Goal: Find specific page/section: Find specific page/section

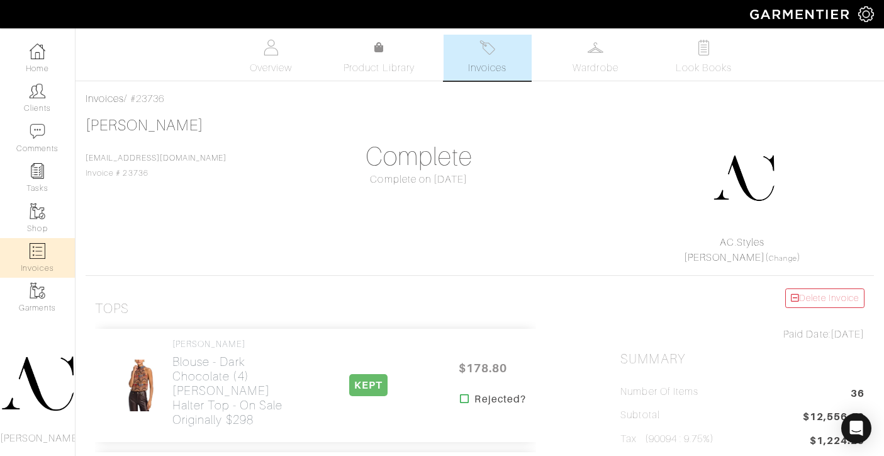
click at [38, 250] on img at bounding box center [38, 251] width 16 height 16
select select
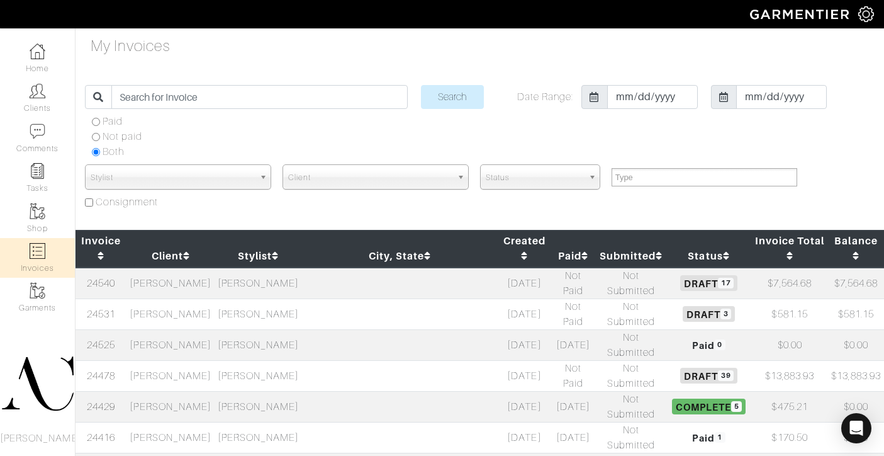
scroll to position [133, 0]
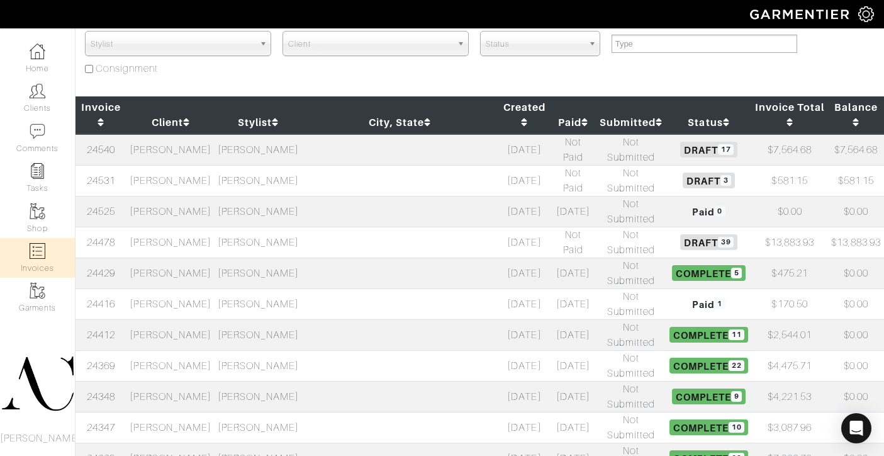
click at [208, 319] on td "[PERSON_NAME]" at bounding box center [170, 334] width 87 height 31
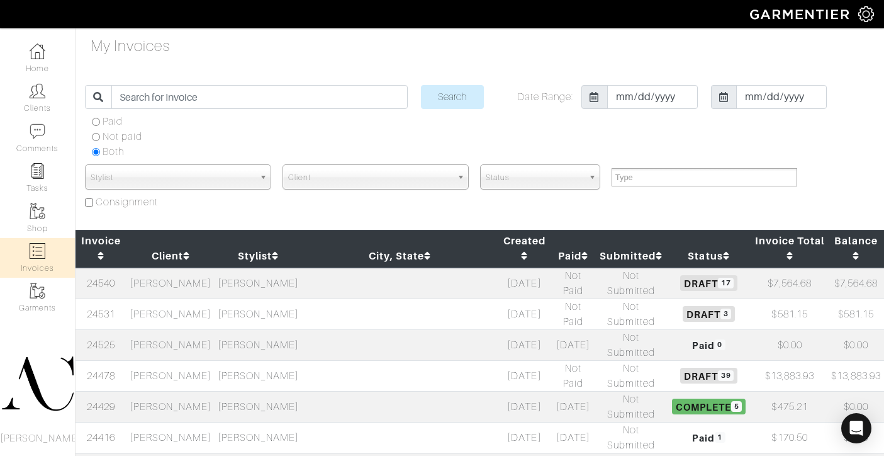
select select
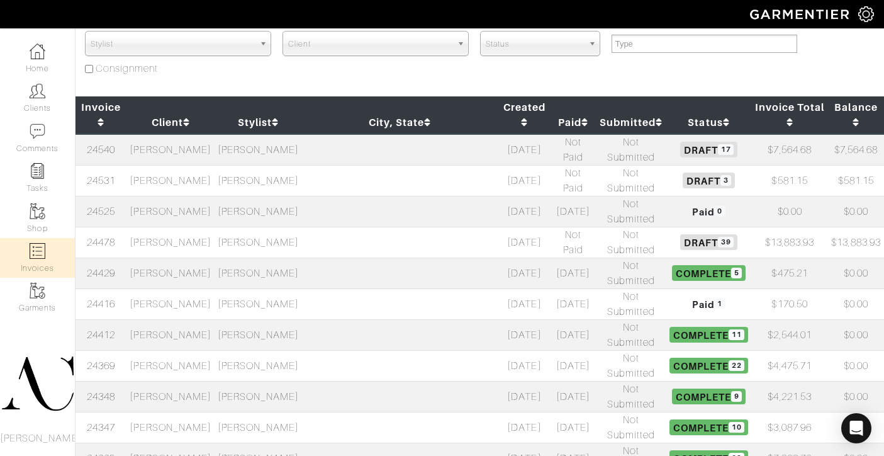
click at [164, 257] on td "[PERSON_NAME]" at bounding box center [170, 272] width 87 height 31
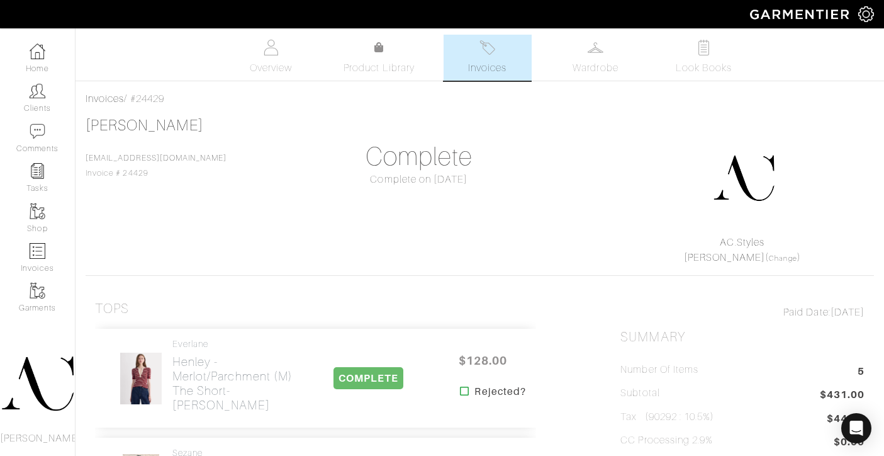
scroll to position [140, 0]
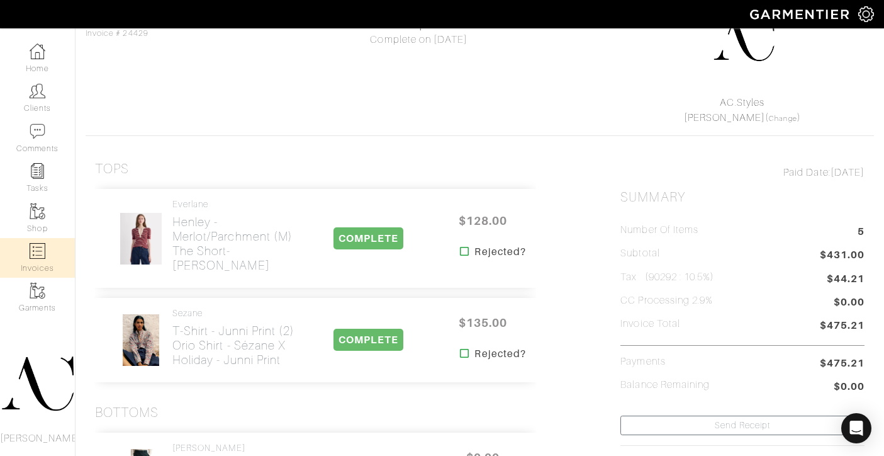
click at [42, 242] on link "Invoices" at bounding box center [37, 258] width 75 height 40
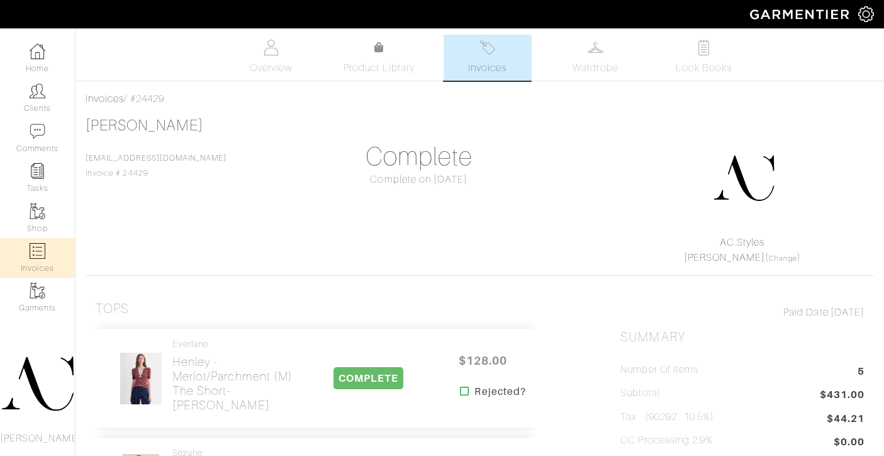
select select
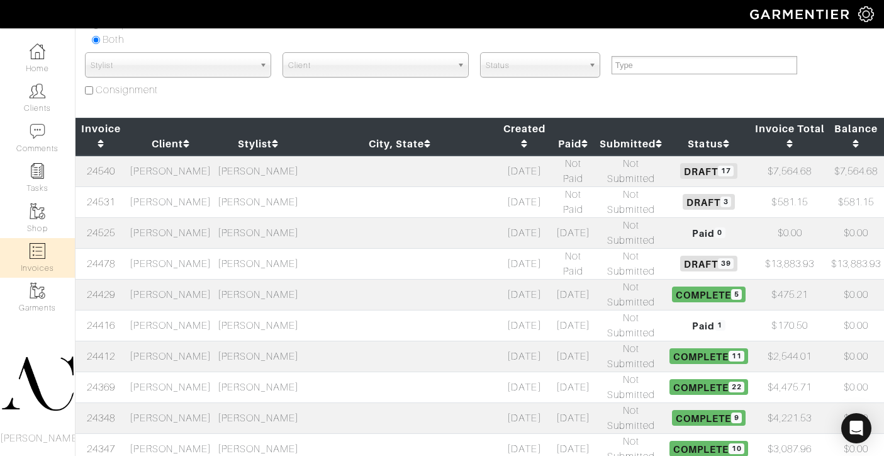
scroll to position [128, 0]
